Goal: Book appointment/travel/reservation

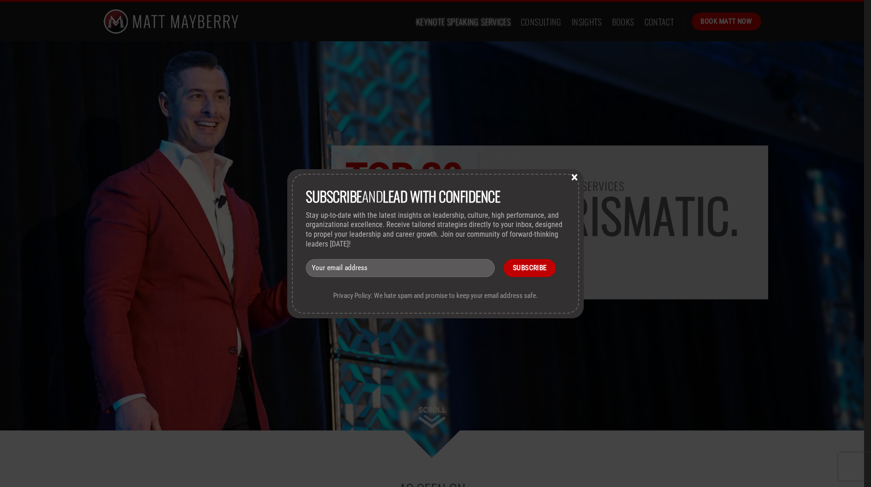
click at [573, 176] on button "×" at bounding box center [575, 176] width 14 height 8
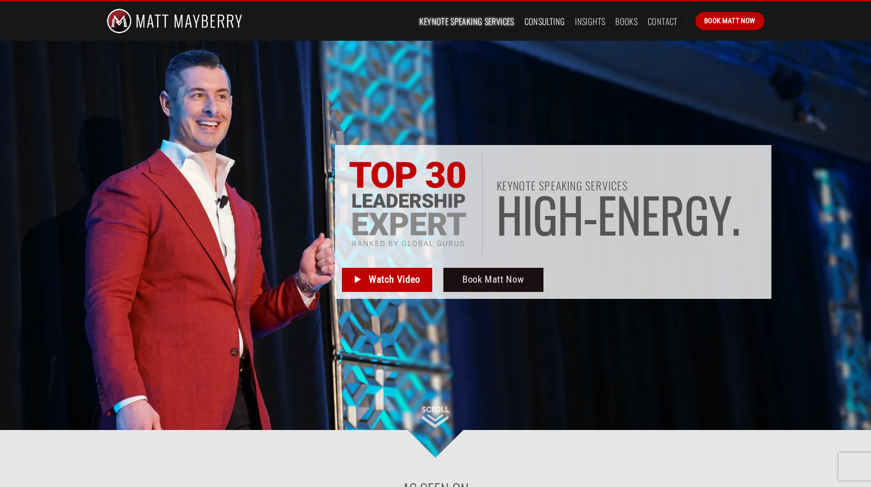
scroll to position [2, 0]
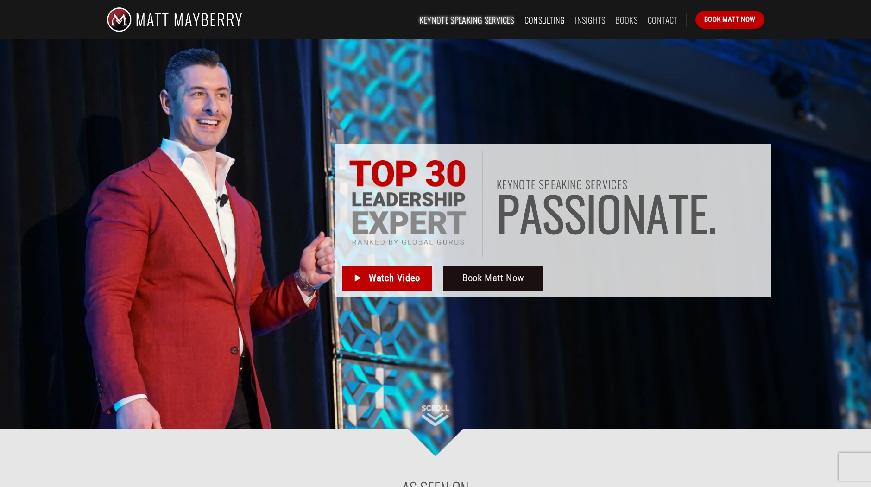
click at [548, 23] on link "Consulting" at bounding box center [545, 20] width 41 height 17
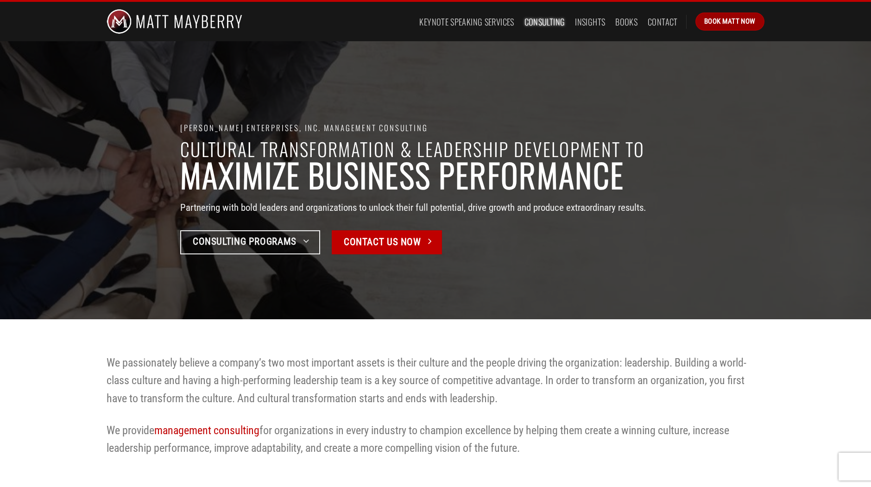
click at [717, 21] on span "Book Matt Now" at bounding box center [729, 21] width 51 height 11
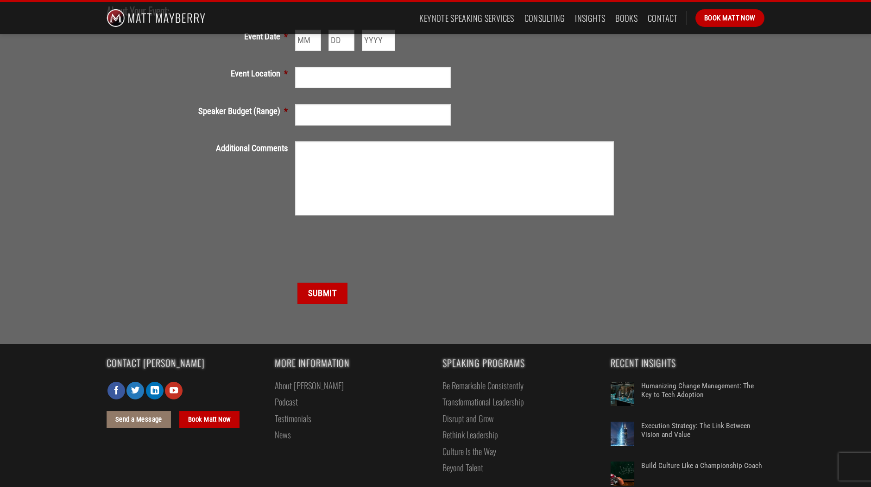
scroll to position [363, 0]
